Goal: Task Accomplishment & Management: Use online tool/utility

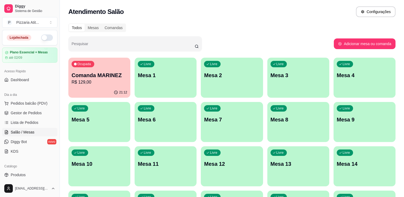
click at [44, 37] on button "button" at bounding box center [47, 37] width 12 height 6
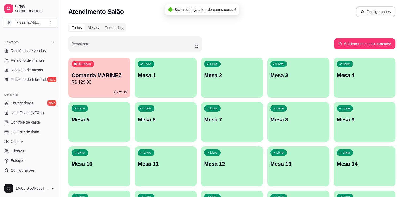
scroll to position [164, 0]
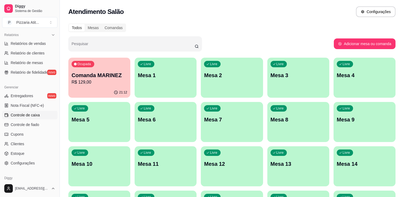
click at [35, 114] on span "Controle de caixa" at bounding box center [25, 114] width 29 height 5
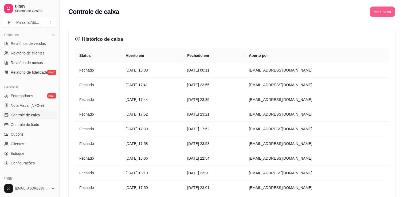
click at [387, 12] on button "Abrir caixa" at bounding box center [381, 12] width 25 height 10
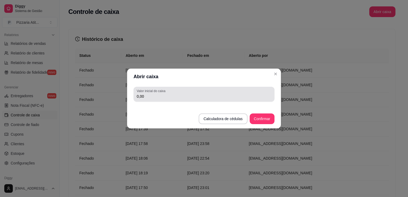
click at [245, 93] on div "0,00" at bounding box center [204, 94] width 135 height 11
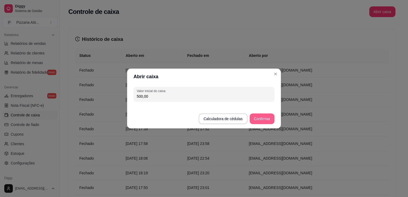
type input "500,00"
click at [261, 118] on button "Confirmar" at bounding box center [262, 119] width 24 height 10
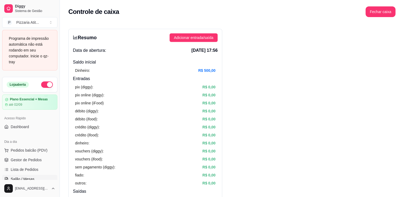
click at [18, 177] on span "Salão / Mesas" at bounding box center [23, 178] width 24 height 5
